Goal: Task Accomplishment & Management: Manage account settings

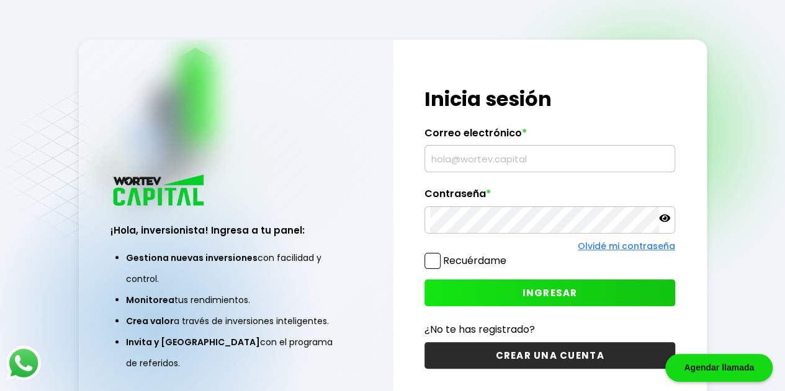
click at [478, 161] on input "text" at bounding box center [549, 159] width 239 height 26
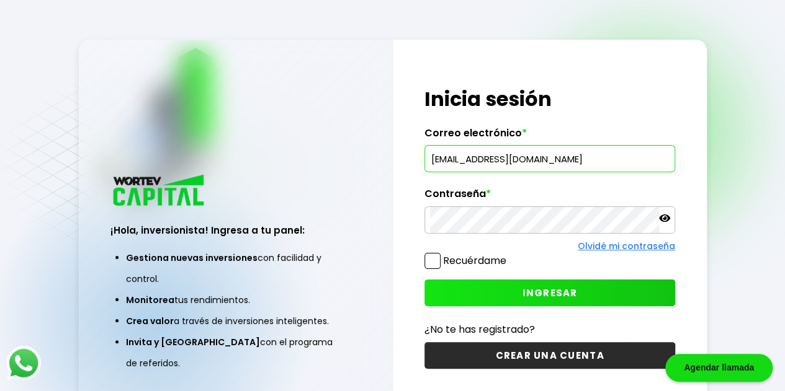
type input "[EMAIL_ADDRESS][DOMAIN_NAME]"
click at [670, 216] on div at bounding box center [549, 220] width 251 height 27
click at [670, 218] on div at bounding box center [549, 220] width 251 height 27
click at [663, 220] on icon at bounding box center [664, 218] width 11 height 7
click at [432, 260] on span at bounding box center [432, 261] width 16 height 16
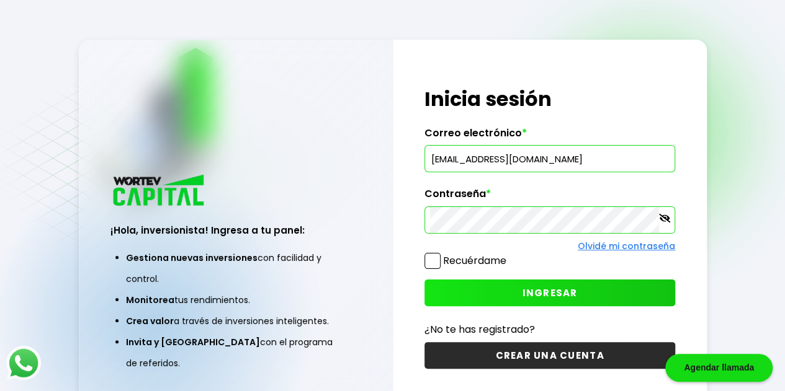
click at [509, 255] on input "Recuérdame" at bounding box center [509, 255] width 0 height 0
click at [478, 292] on button "INGRESAR" at bounding box center [549, 293] width 251 height 27
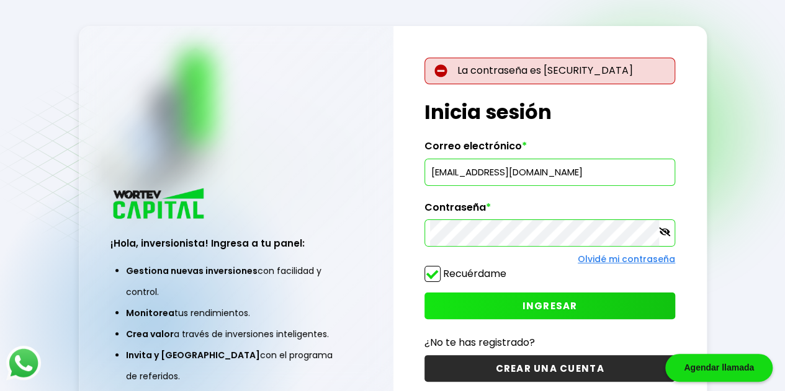
click at [522, 301] on button "INGRESAR" at bounding box center [549, 306] width 251 height 27
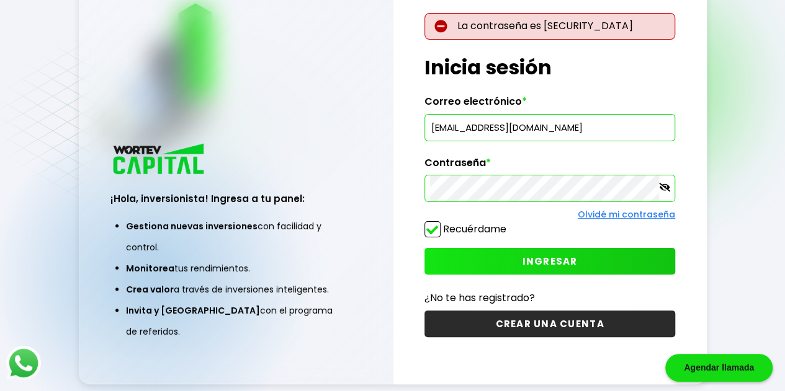
scroll to position [62, 0]
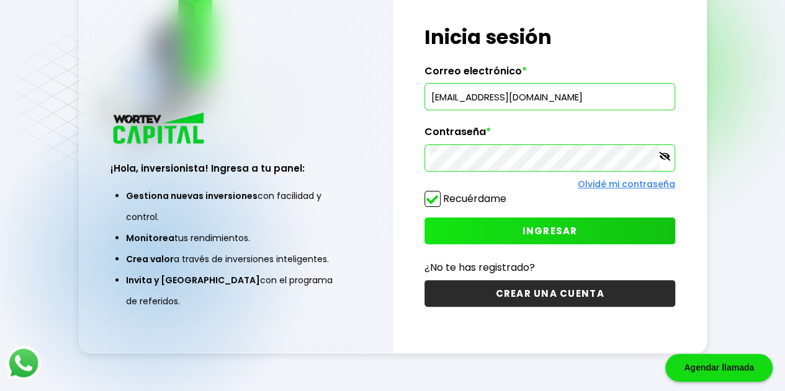
click at [554, 234] on span "INGRESAR" at bounding box center [549, 231] width 55 height 13
click at [638, 183] on link "Olvidé mi contraseña" at bounding box center [626, 184] width 97 height 12
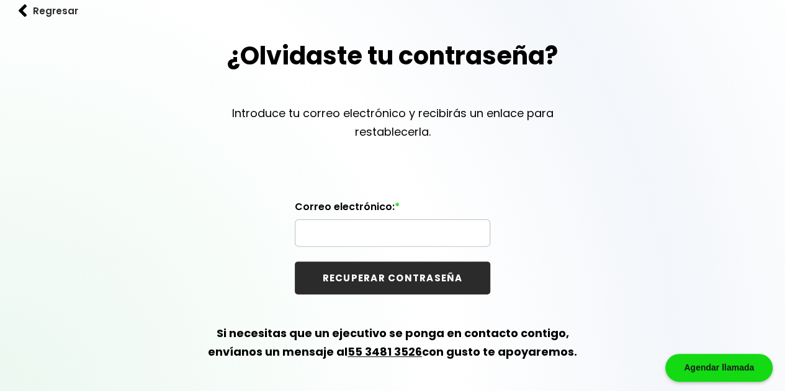
scroll to position [53, 0]
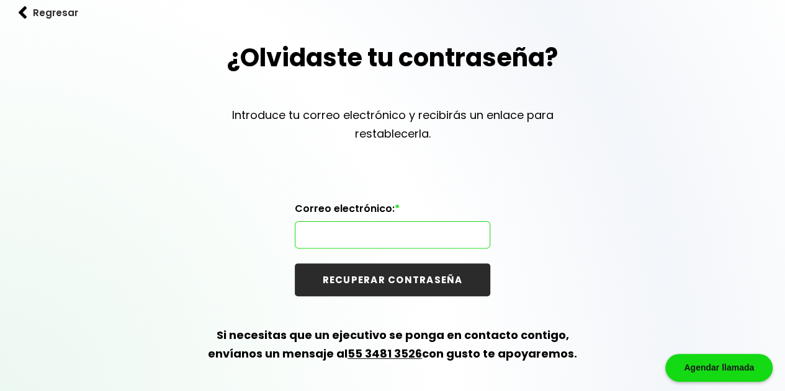
click at [411, 231] on input "text" at bounding box center [392, 235] width 184 height 26
type input "[EMAIL_ADDRESS][DOMAIN_NAME]"
drag, startPoint x: 413, startPoint y: 284, endPoint x: 507, endPoint y: 264, distance: 95.8
click at [414, 282] on button "RECUPERAR CONTRASEÑA" at bounding box center [392, 280] width 195 height 33
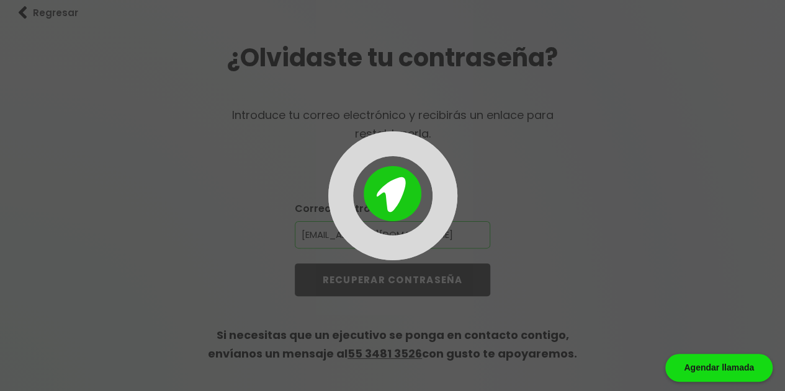
scroll to position [0, 0]
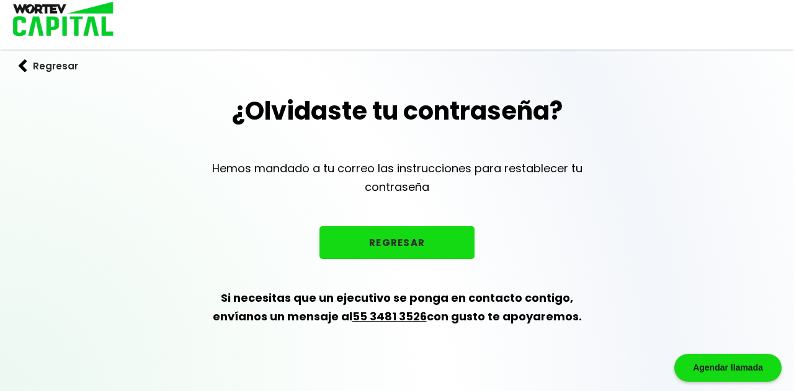
click at [439, 238] on button "REGRESAR" at bounding box center [397, 242] width 155 height 33
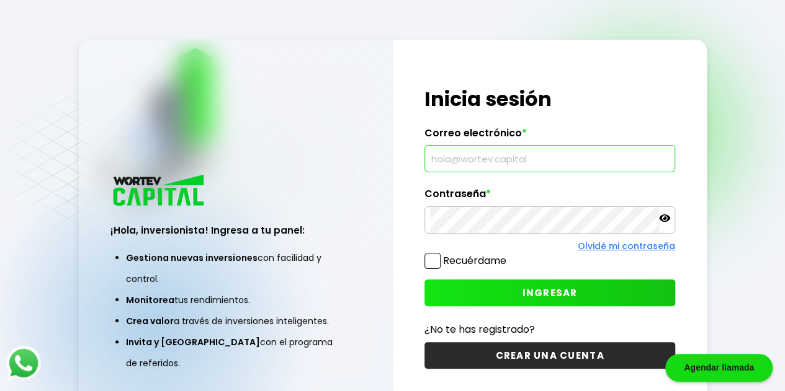
click at [468, 158] on input "text" at bounding box center [549, 159] width 239 height 26
type input ","
type input "[EMAIL_ADDRESS][DOMAIN_NAME]"
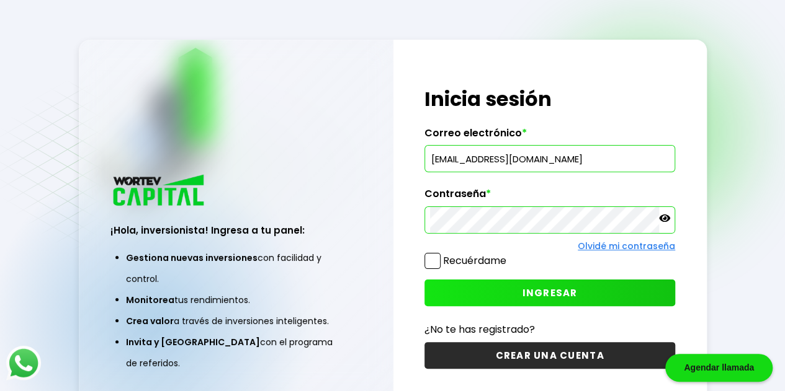
drag, startPoint x: 434, startPoint y: 259, endPoint x: 449, endPoint y: 267, distance: 16.9
click at [434, 260] on span at bounding box center [432, 261] width 16 height 16
click at [509, 255] on input "Recuérdame" at bounding box center [509, 255] width 0 height 0
click at [526, 290] on span "INGRESAR" at bounding box center [549, 293] width 55 height 13
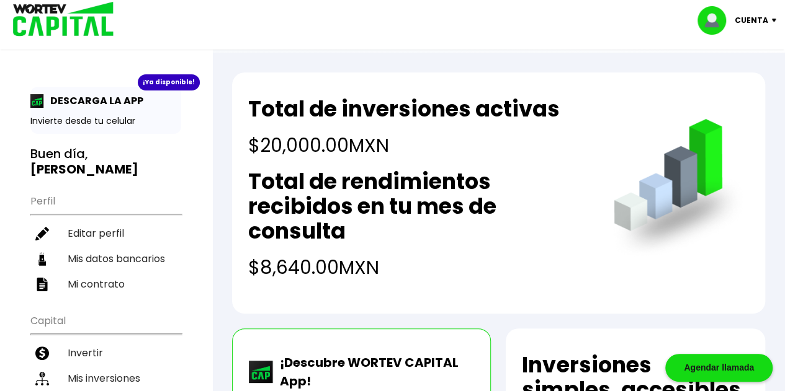
click at [775, 20] on img at bounding box center [776, 21] width 17 height 4
click at [737, 60] on link "Editar perfil" at bounding box center [738, 57] width 48 height 13
select select "Hombre"
select select "Licenciatura"
select select "MI"
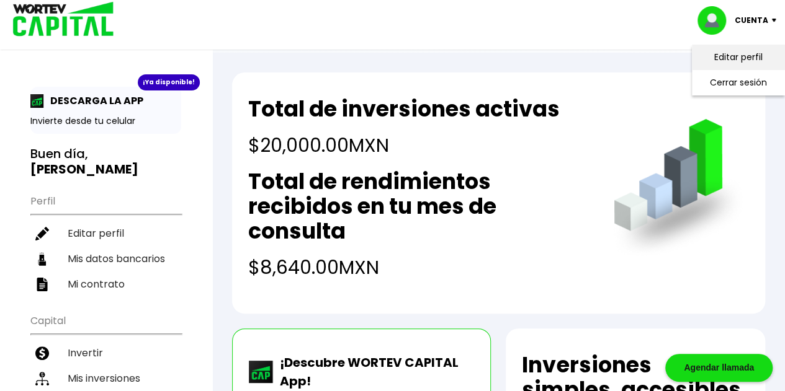
select select "BBVA Bancomer"
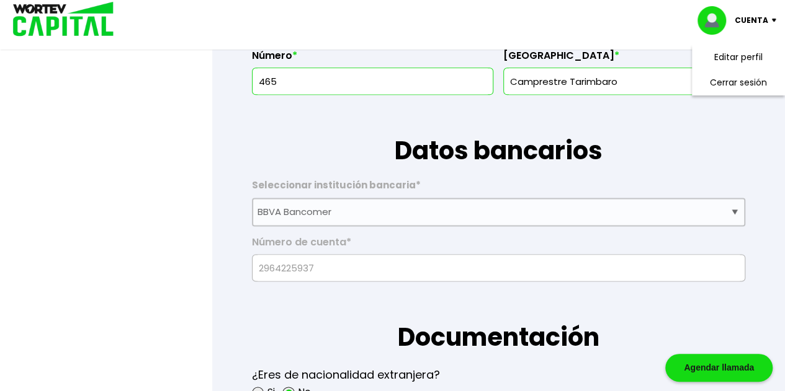
scroll to position [767, 0]
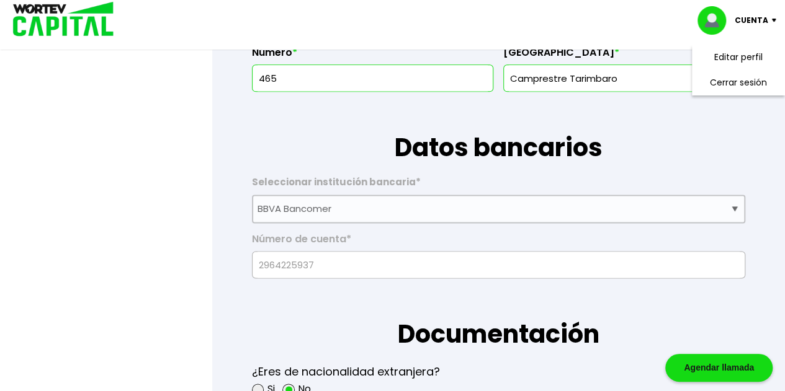
click at [687, 293] on h1 "Documentación" at bounding box center [498, 316] width 493 height 74
click at [746, 121] on form "La siguiente información nos permitirá verificar tu perfil como inversionista. …" at bounding box center [498, 344] width 533 height 2010
click at [705, 133] on h1 "Datos bancarios" at bounding box center [498, 129] width 493 height 74
click at [774, 17] on div "Cuenta" at bounding box center [740, 20] width 87 height 29
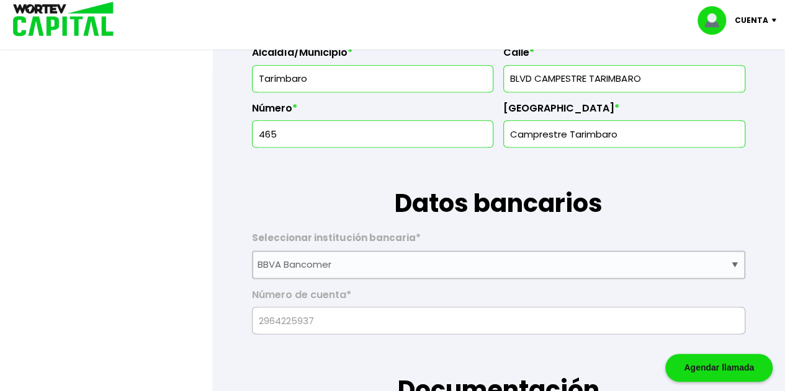
scroll to position [714, 0]
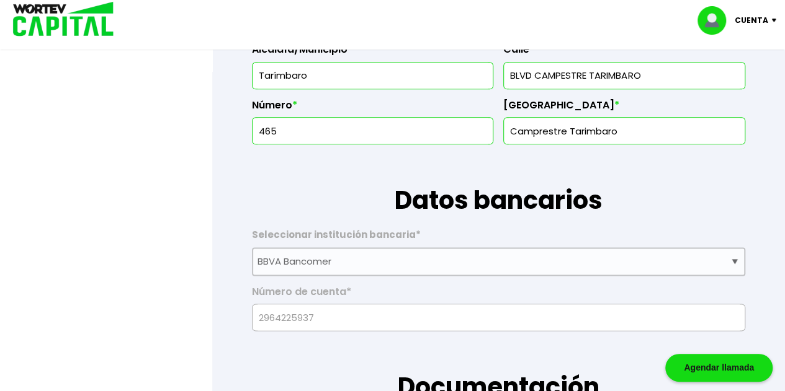
drag, startPoint x: 743, startPoint y: 166, endPoint x: 743, endPoint y: 183, distance: 17.4
click at [743, 168] on h1 "Datos bancarios" at bounding box center [498, 182] width 493 height 74
drag, startPoint x: 724, startPoint y: 241, endPoint x: 716, endPoint y: 244, distance: 8.9
click at [719, 243] on label "Seleccionar institución bancaria *" at bounding box center [498, 238] width 493 height 19
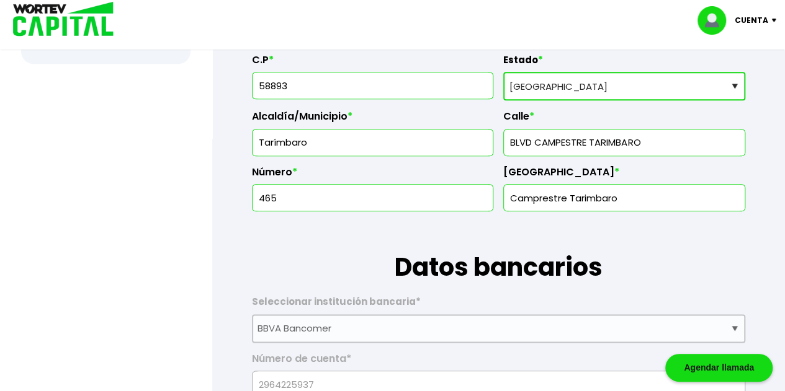
scroll to position [653, 0]
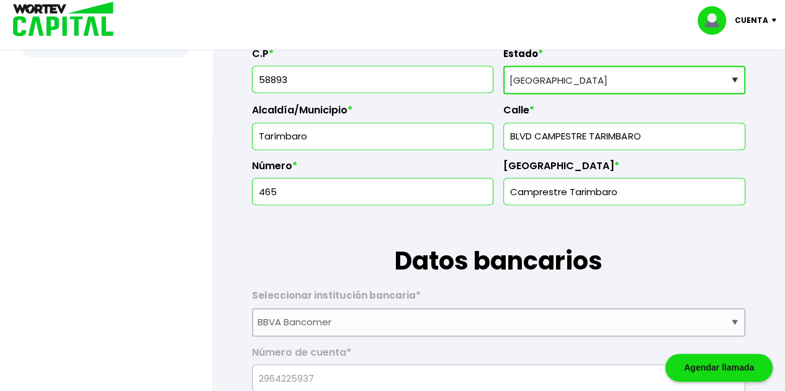
click at [717, 238] on h1 "Datos bancarios" at bounding box center [498, 242] width 493 height 74
click at [717, 240] on h1 "Datos bancarios" at bounding box center [498, 242] width 493 height 74
click at [712, 239] on h1 "Datos bancarios" at bounding box center [498, 242] width 493 height 74
click at [671, 195] on input "Camprestre Tarimbaro" at bounding box center [624, 192] width 231 height 26
drag, startPoint x: 635, startPoint y: 225, endPoint x: 508, endPoint y: 223, distance: 127.2
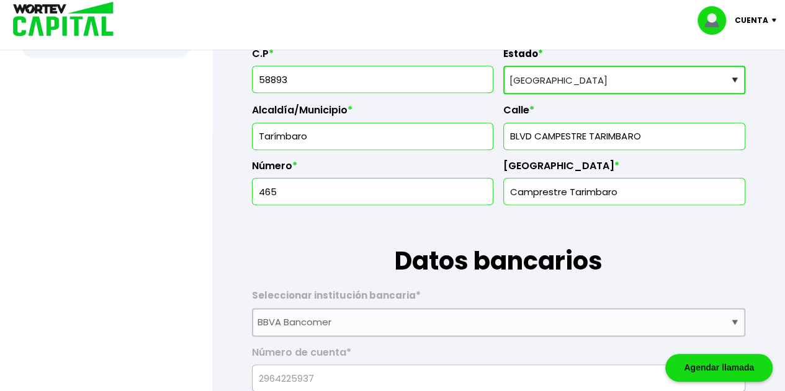
click at [631, 225] on h1 "Datos bancarios" at bounding box center [498, 242] width 493 height 74
click at [390, 200] on input "465" at bounding box center [372, 192] width 231 height 26
click at [420, 225] on h1 "Datos bancarios" at bounding box center [498, 242] width 493 height 74
click at [709, 133] on input "BLVD CAMPESTRE TARIMBARO" at bounding box center [624, 136] width 231 height 26
click at [668, 187] on input "Camprestre Tarimbaro" at bounding box center [624, 192] width 231 height 26
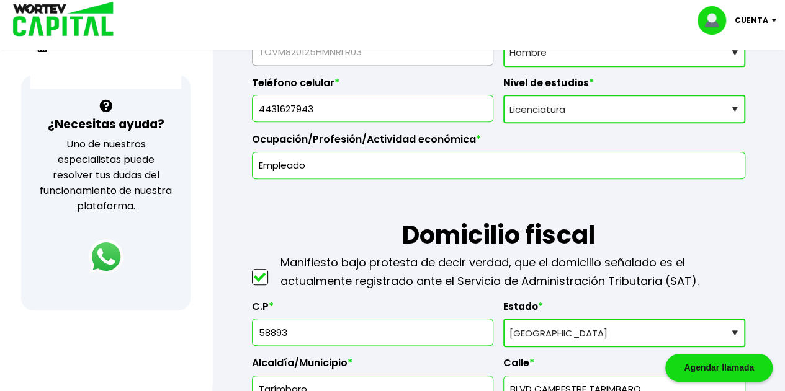
scroll to position [403, 0]
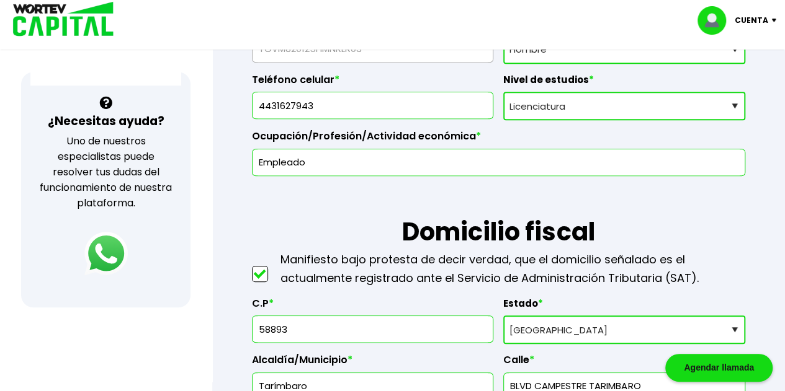
click at [108, 251] on img at bounding box center [105, 253] width 43 height 43
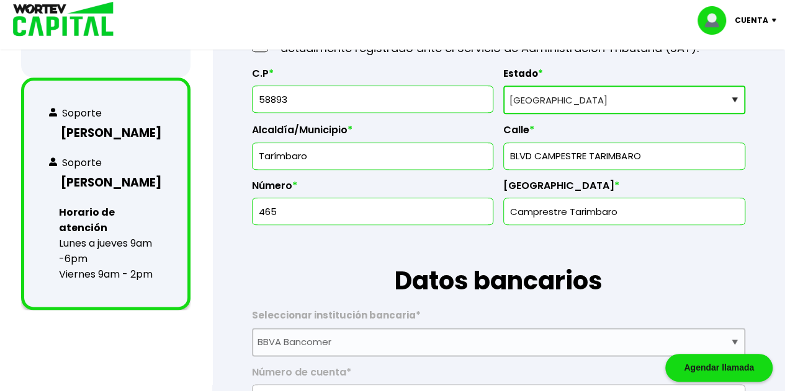
scroll to position [639, 0]
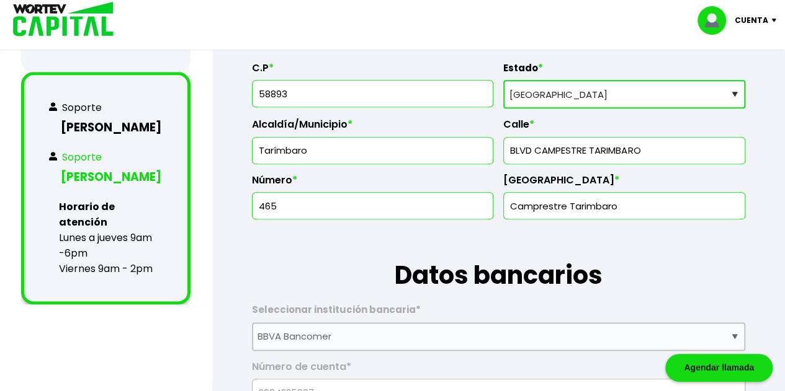
click at [84, 152] on p "Soporte" at bounding box center [82, 158] width 40 height 16
